Goal: Task Accomplishment & Management: Use online tool/utility

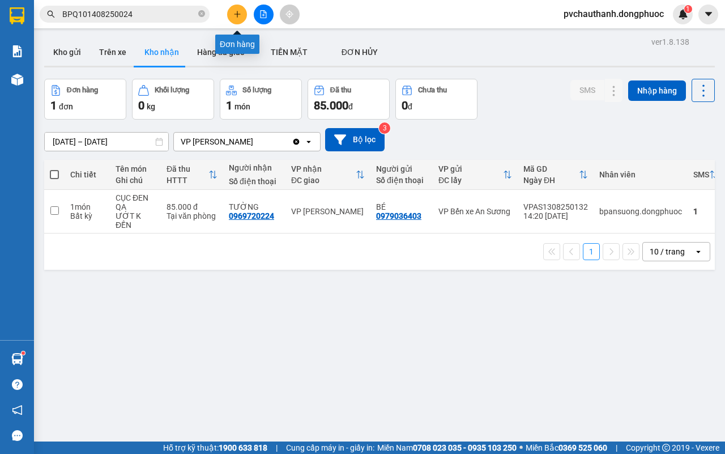
click at [242, 15] on button at bounding box center [237, 15] width 20 height 20
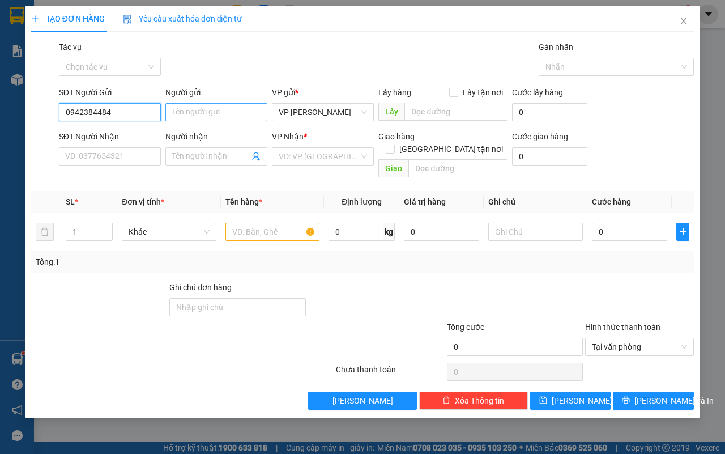
type input "0942384484"
click at [214, 117] on input "Người gửi" at bounding box center [216, 112] width 102 height 18
type input "S"
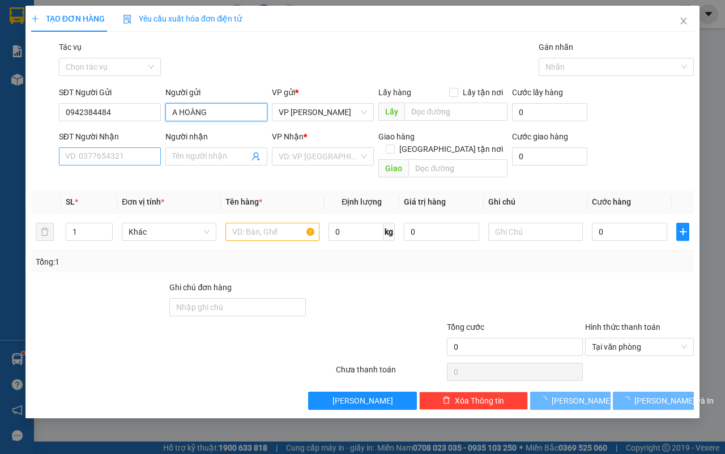
type input "A HOÀNG"
click at [137, 161] on input "SĐT Người Nhận" at bounding box center [110, 156] width 102 height 18
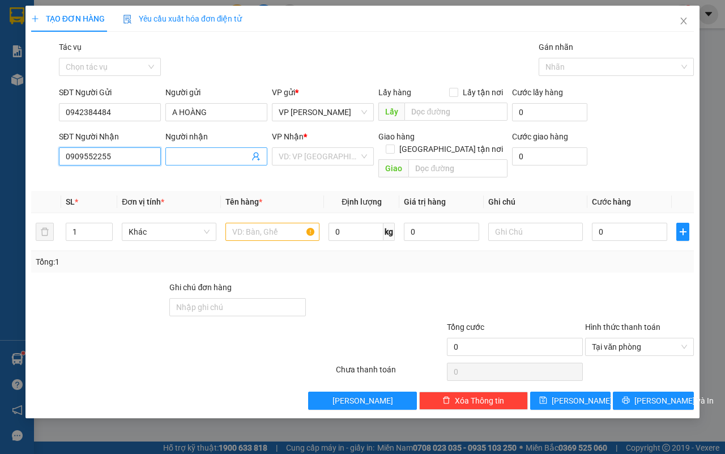
type input "0909552255"
click at [189, 154] on input "Người nhận" at bounding box center [210, 156] width 77 height 12
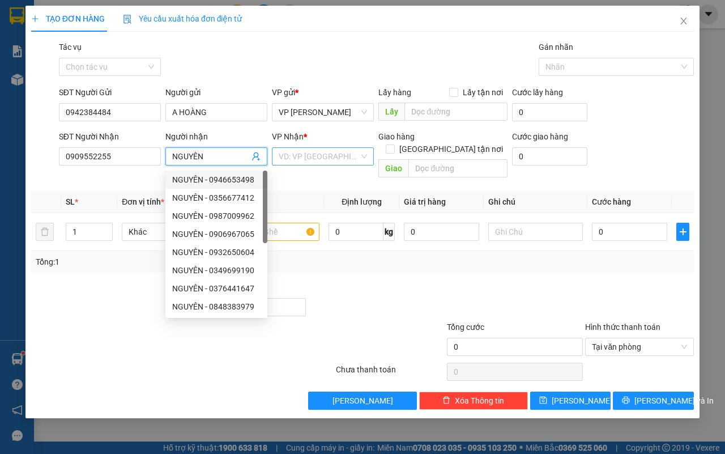
type input "NGUYÊN"
click at [287, 156] on input "search" at bounding box center [319, 156] width 80 height 17
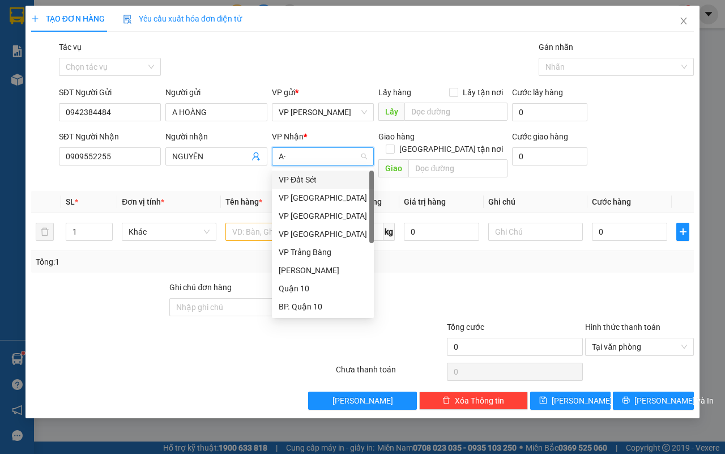
type input "A"
type input "Á"
type input "AS"
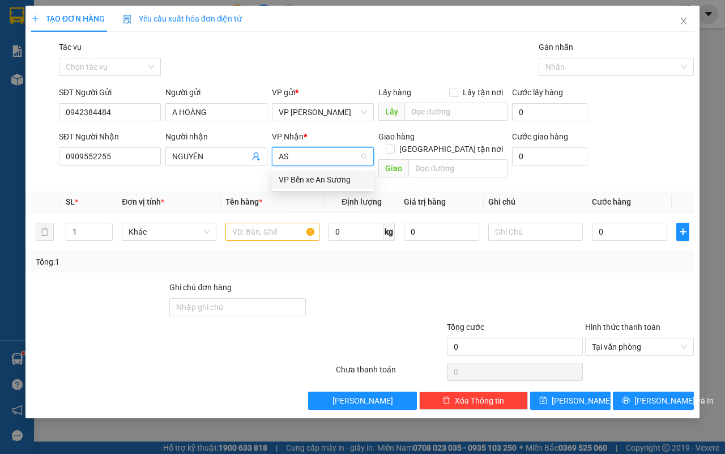
click at [296, 184] on div "VP Bến xe An Sương" at bounding box center [323, 179] width 88 height 12
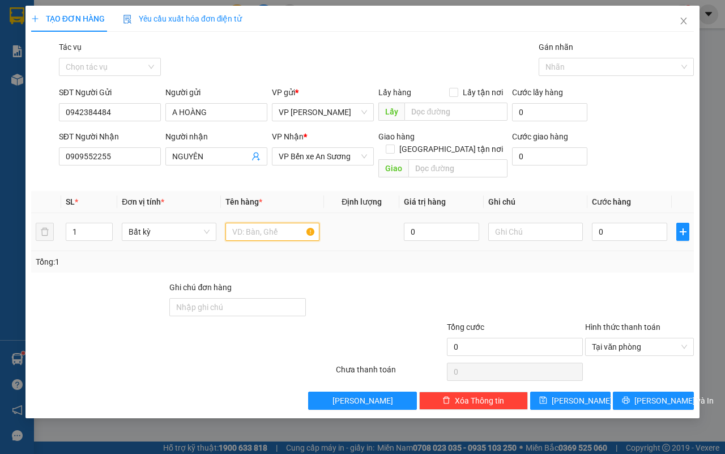
click at [281, 223] on input "text" at bounding box center [272, 232] width 95 height 18
type input "BỌC GT"
click at [500, 223] on input "text" at bounding box center [535, 232] width 95 height 18
type input "U"
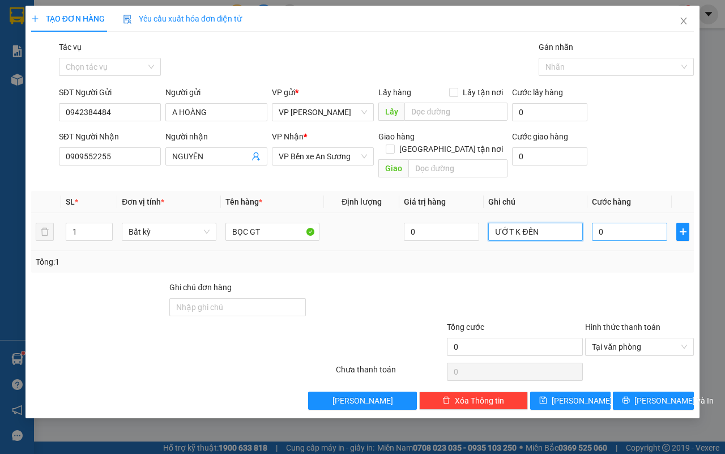
type input "ƯỚT K ĐÊN"
click at [623, 223] on input "0" at bounding box center [629, 232] width 75 height 18
type input "2"
type input "25"
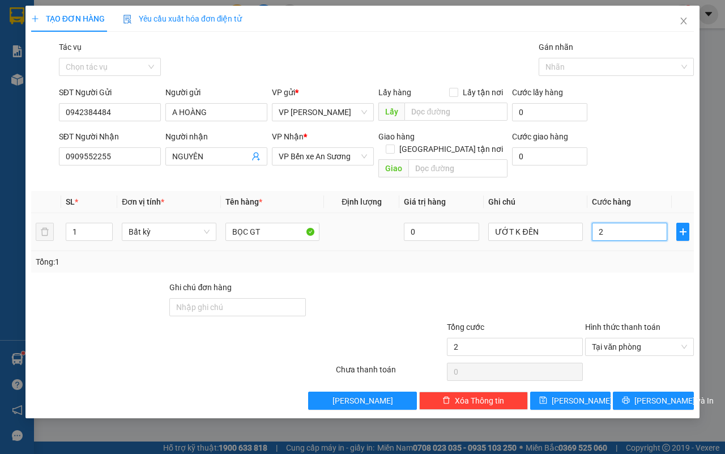
type input "25"
type input "25.000"
click at [673, 394] on span "[PERSON_NAME] và In" at bounding box center [674, 400] width 79 height 12
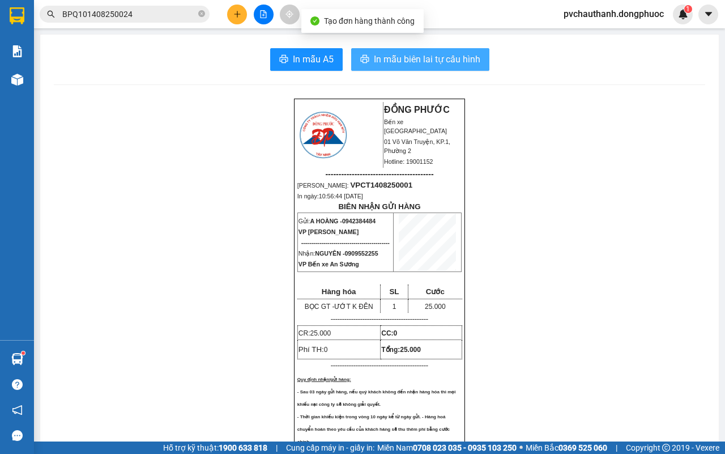
click at [386, 60] on span "In mẫu biên lai tự cấu hình" at bounding box center [427, 59] width 107 height 14
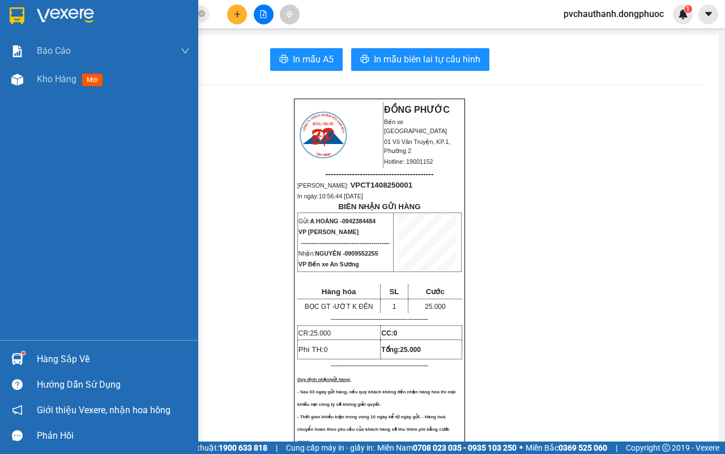
click at [54, 352] on div "Hàng sắp về" at bounding box center [113, 359] width 153 height 17
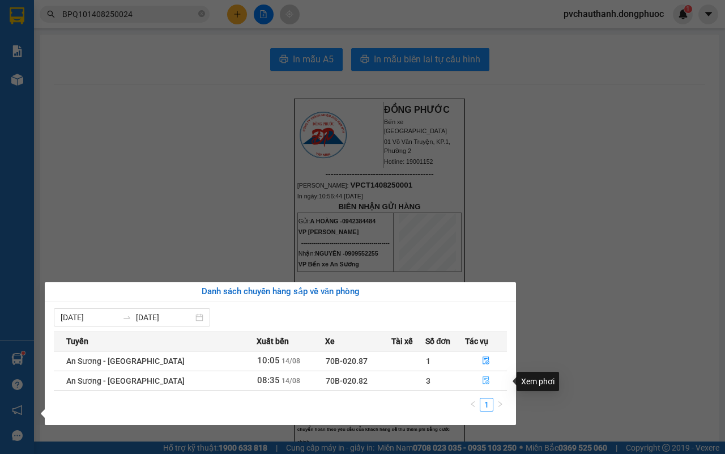
click at [486, 378] on icon "file-done" at bounding box center [486, 380] width 7 height 8
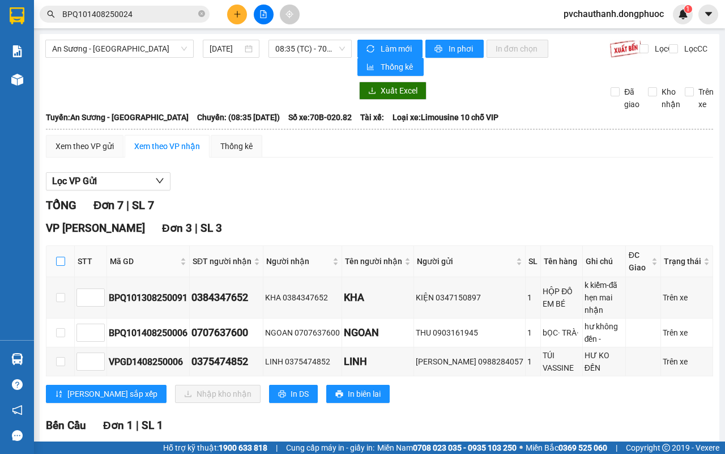
click at [56, 265] on input "checkbox" at bounding box center [60, 261] width 9 height 9
checkbox input "true"
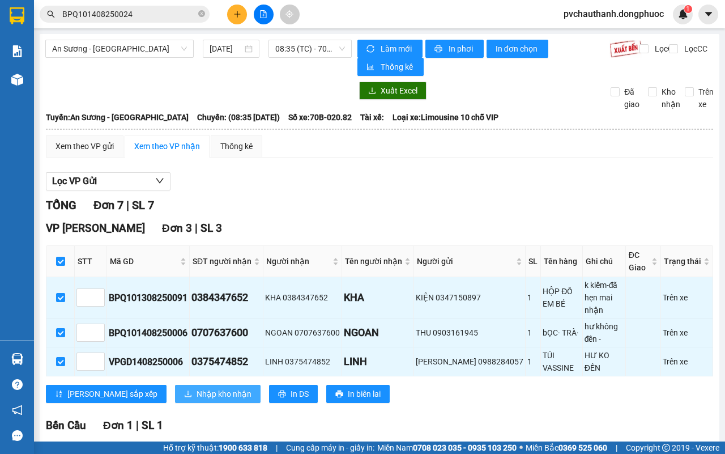
click at [197, 388] on span "Nhập kho nhận" at bounding box center [224, 394] width 55 height 12
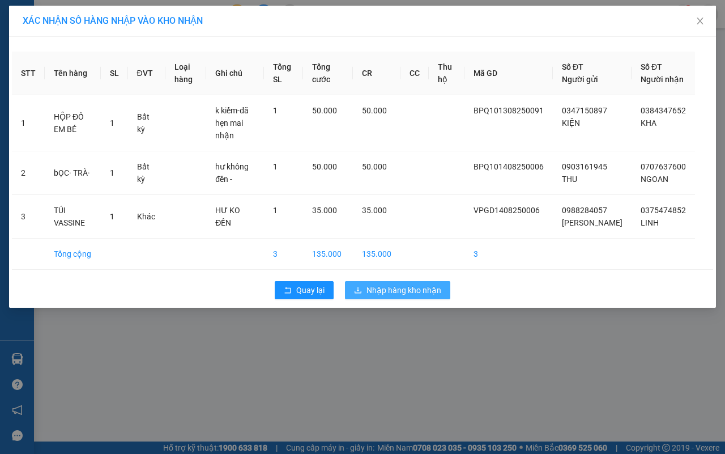
click at [415, 292] on span "Nhập hàng kho nhận" at bounding box center [404, 290] width 75 height 12
